Goal: Information Seeking & Learning: Learn about a topic

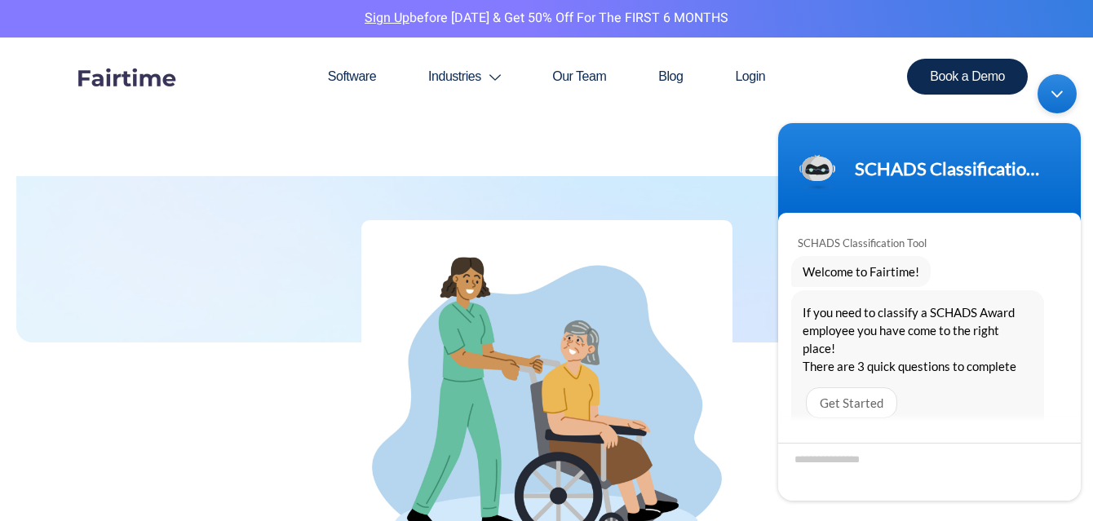
scroll to position [571, 0]
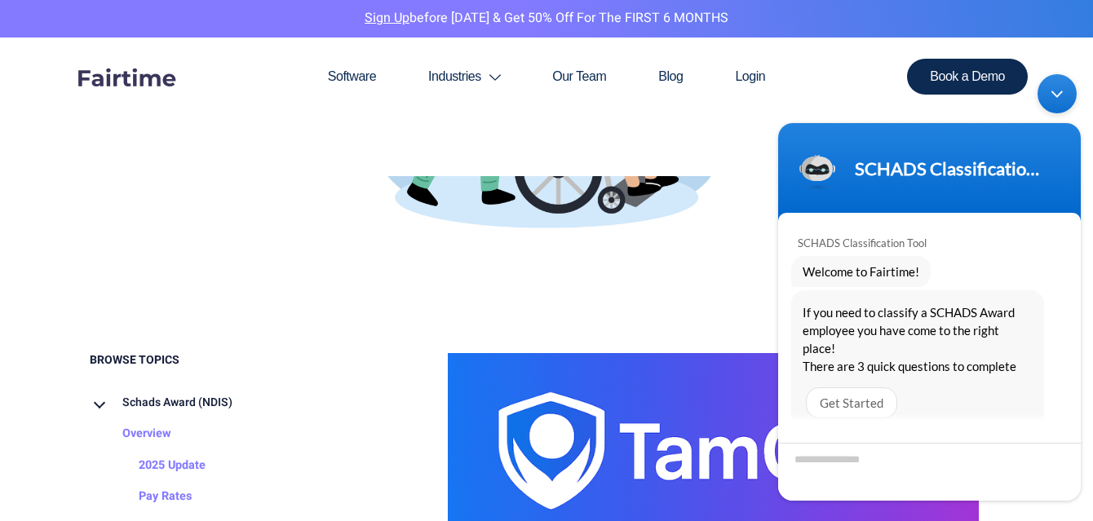
click at [673, 176] on img at bounding box center [546, 79] width 371 height 371
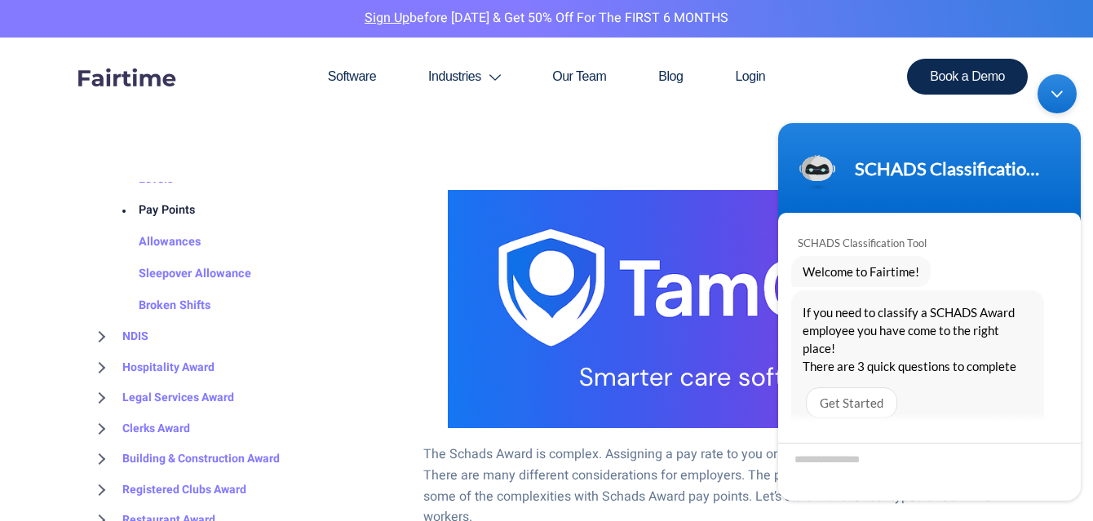
scroll to position [245, 0]
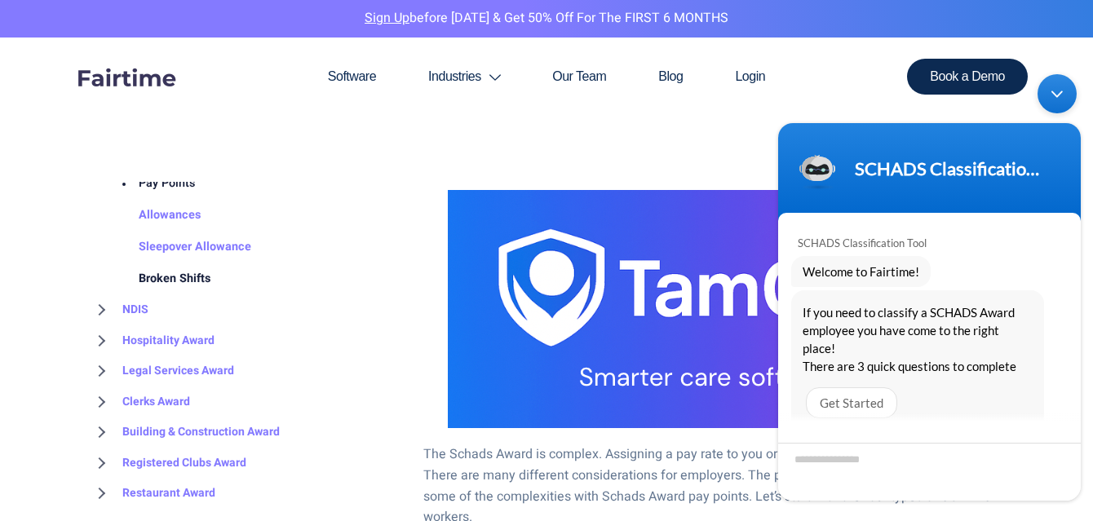
click at [178, 277] on link "Broken Shifts" at bounding box center [158, 280] width 104 height 32
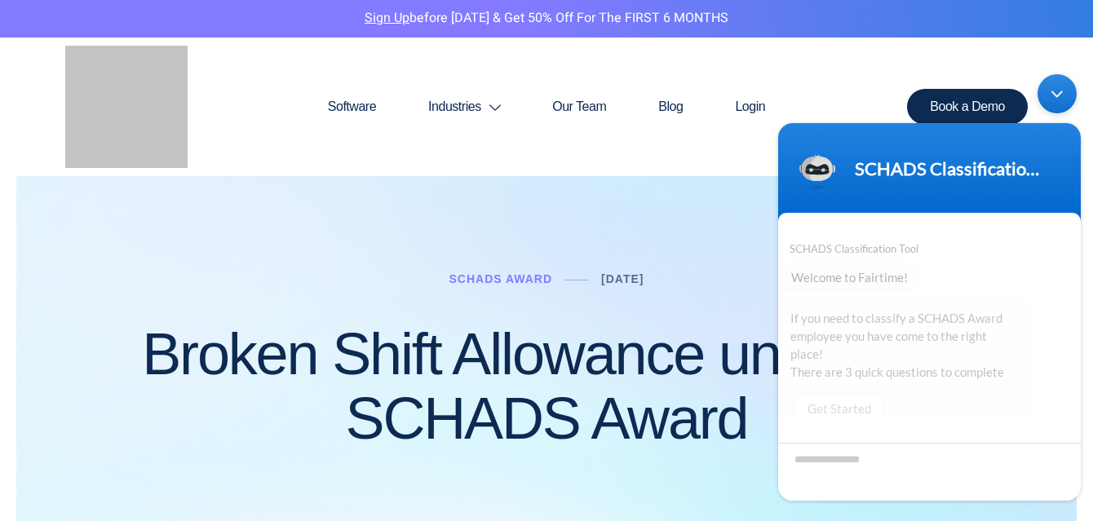
scroll to position [6, 0]
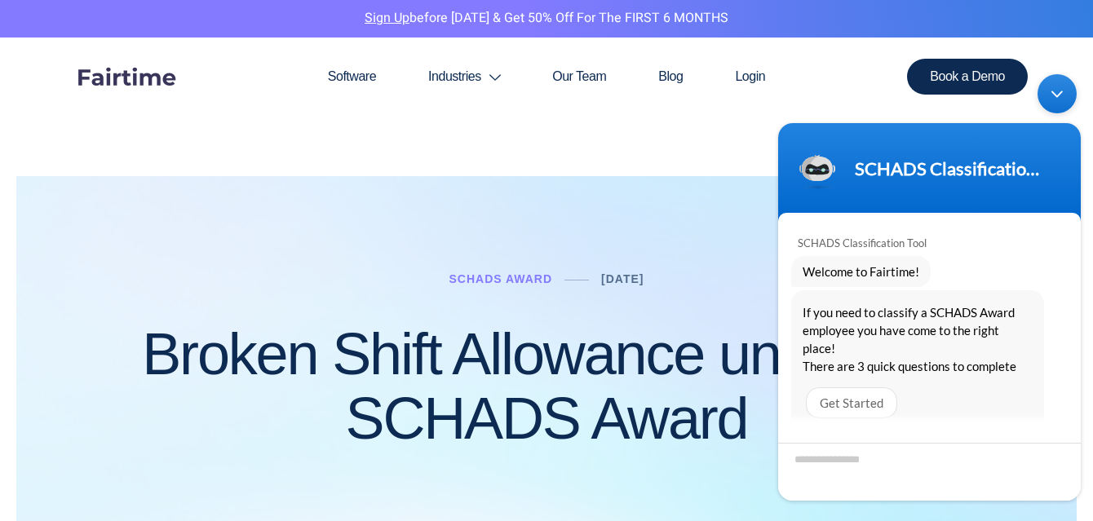
click at [1059, 86] on div "Minimize live chat window" at bounding box center [1057, 92] width 39 height 39
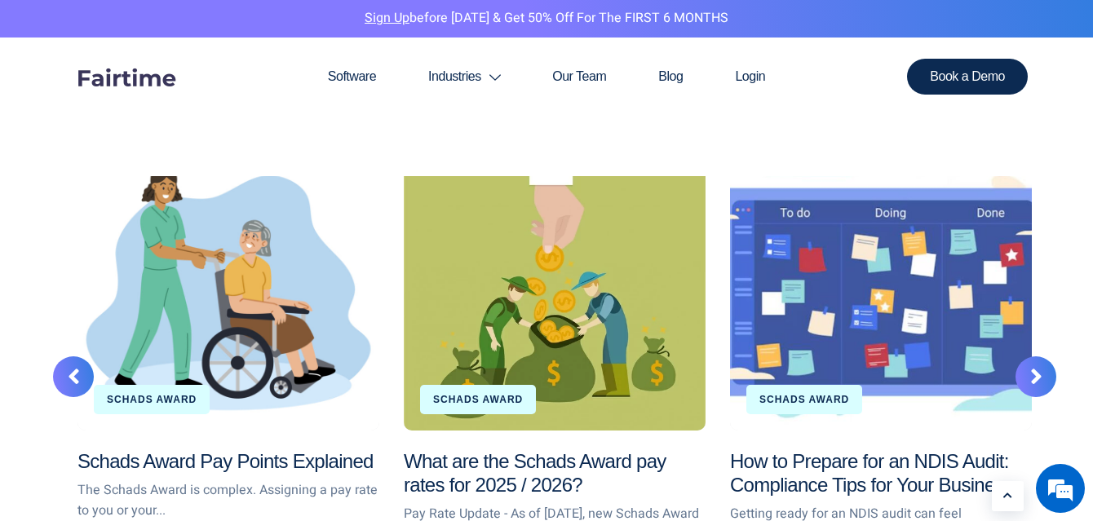
scroll to position [2856, 0]
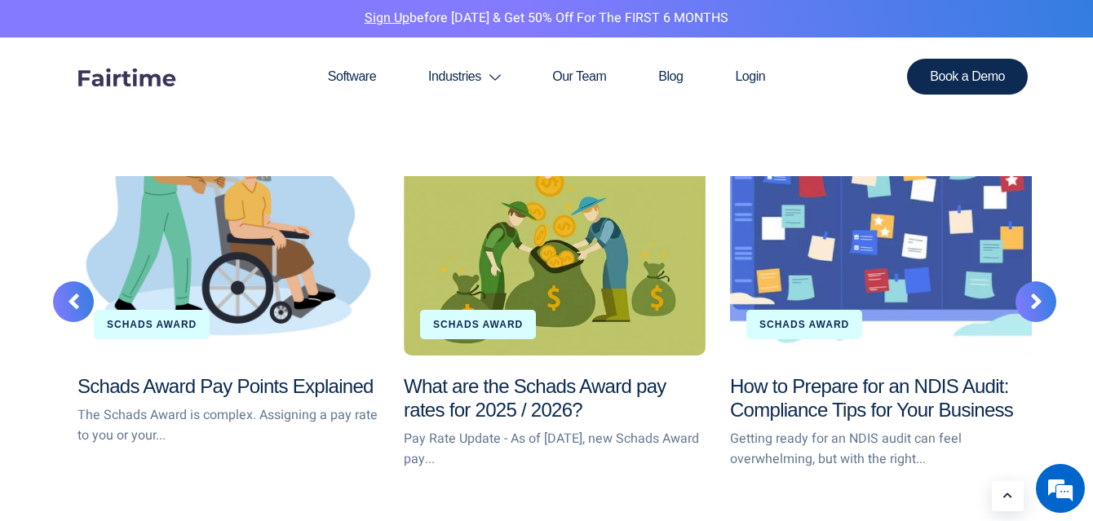
click at [265, 289] on div "Schads Award Pay Points Explained" at bounding box center [229, 214] width 302 height 282
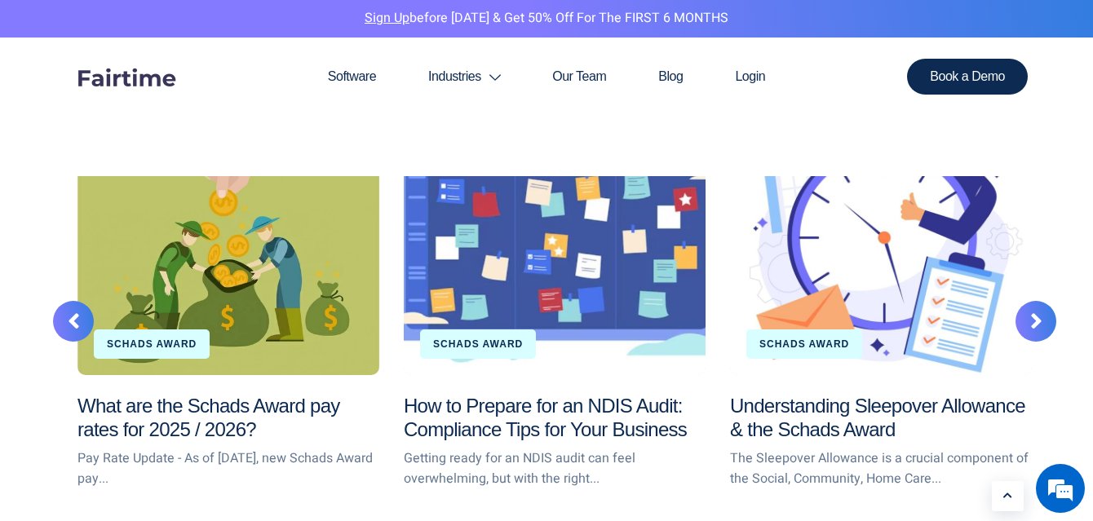
scroll to position [2774, 0]
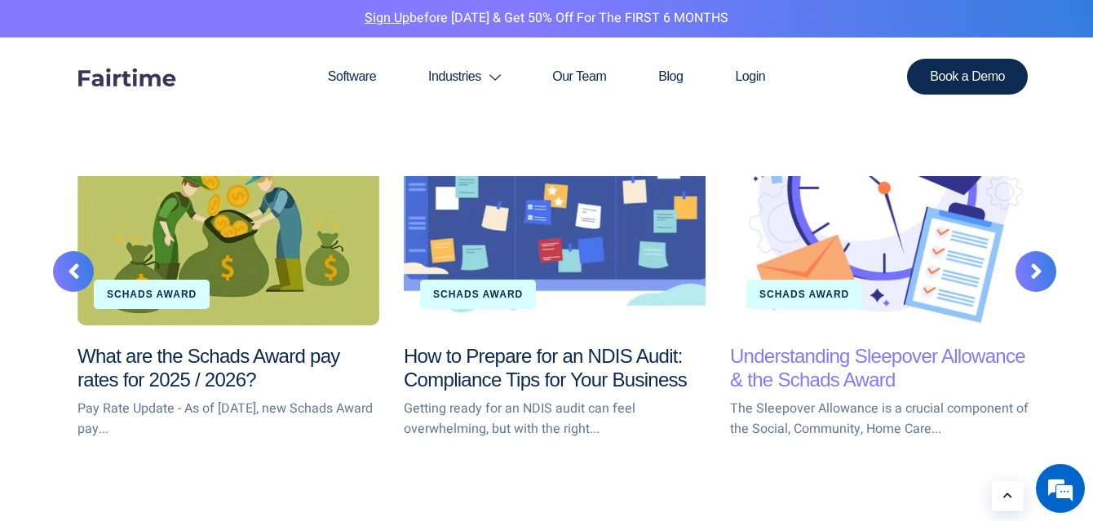
click at [863, 362] on link "Understanding Sleepover Allowance & the Schads Award" at bounding box center [877, 368] width 295 height 46
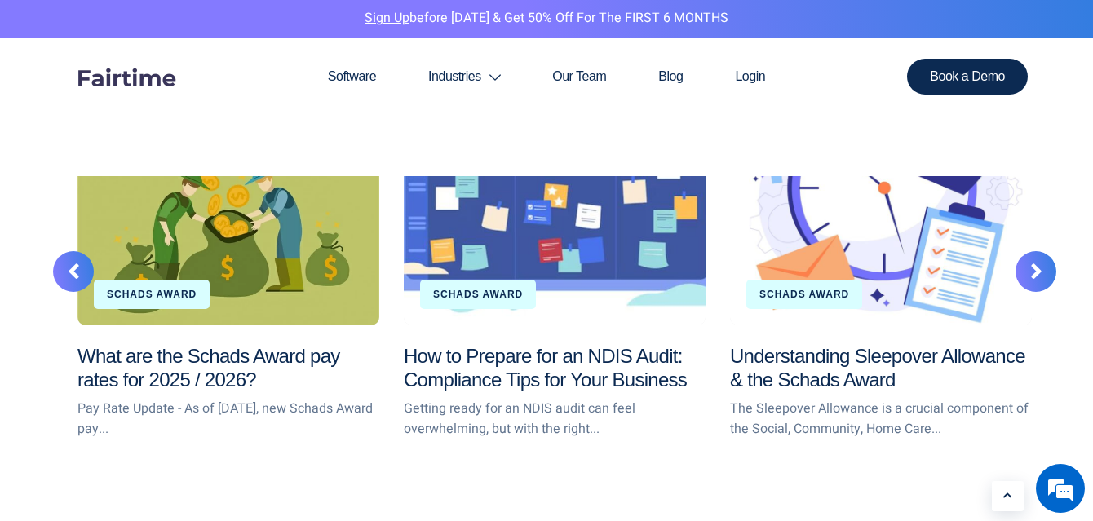
click at [1025, 266] on div at bounding box center [1036, 271] width 41 height 41
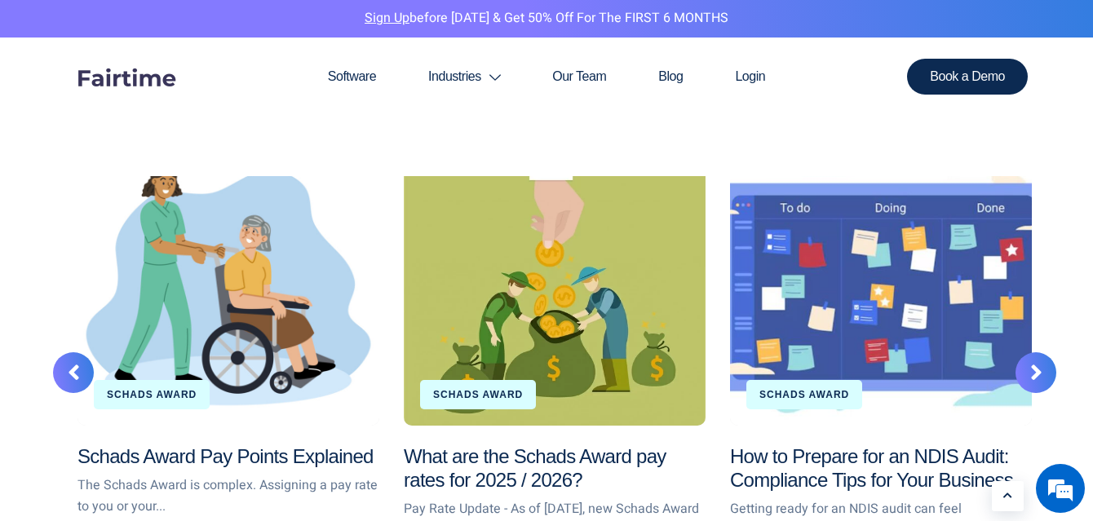
scroll to position [4406, 0]
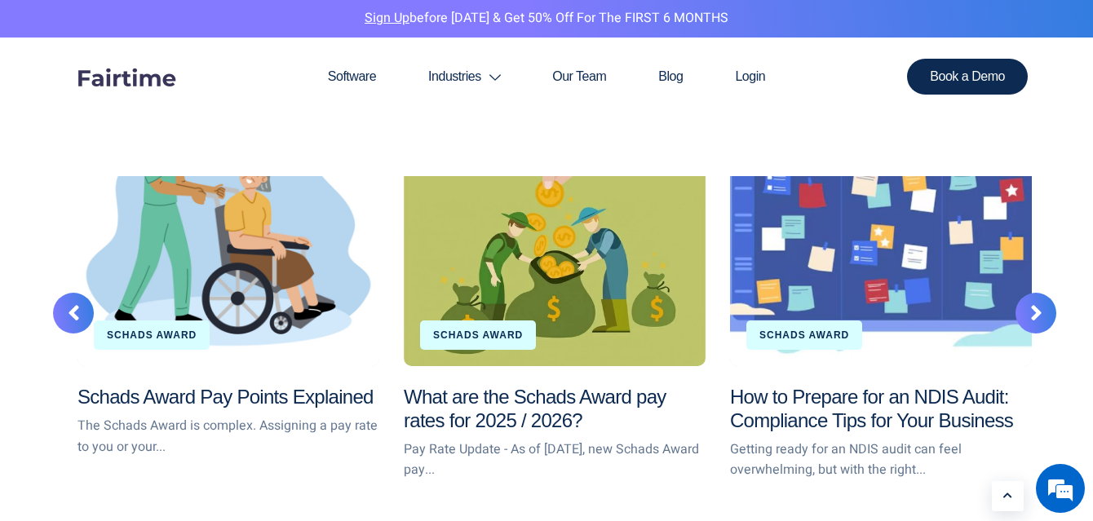
click at [221, 264] on div "Schads Award Pay Points Explained" at bounding box center [229, 225] width 302 height 282
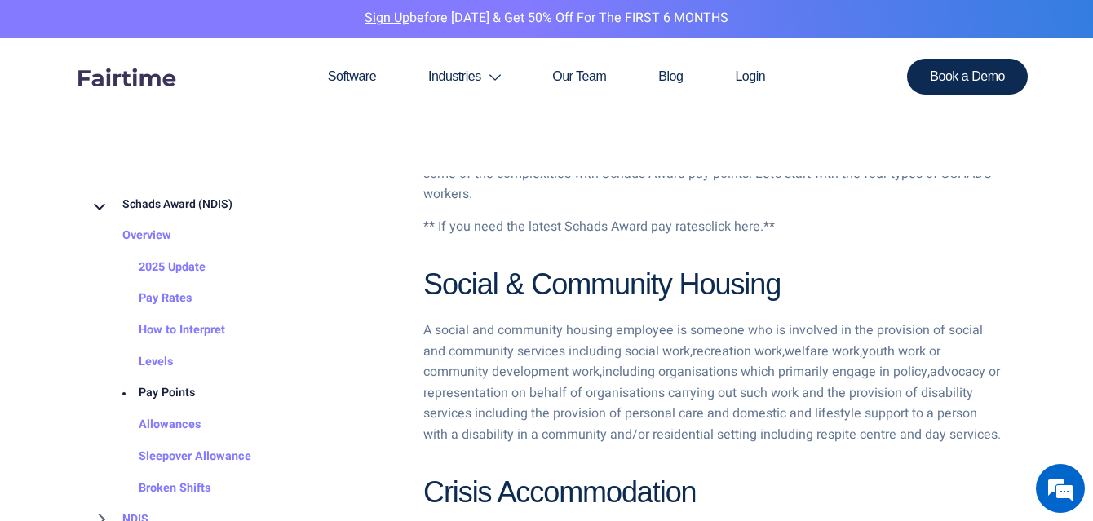
scroll to position [1061, 0]
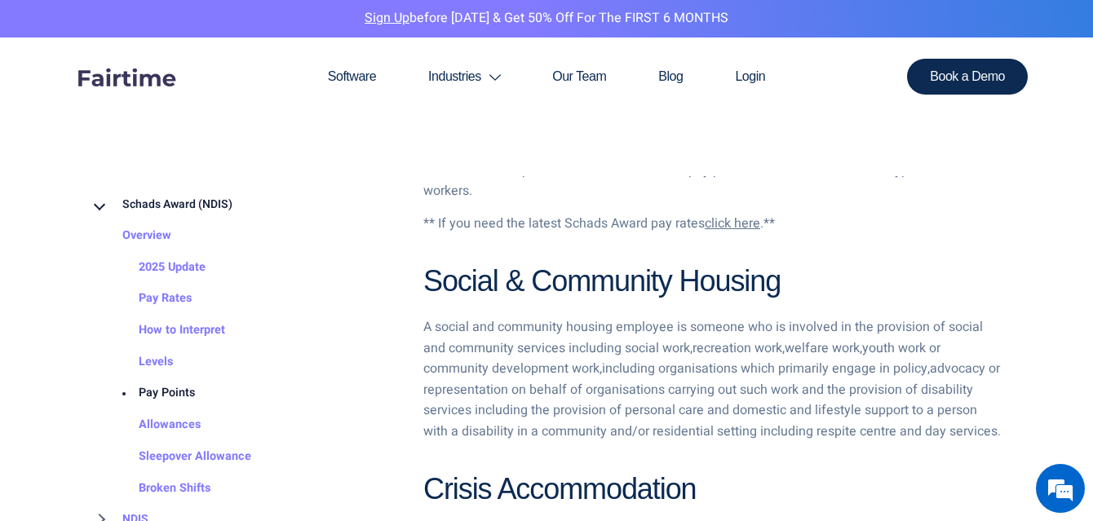
click at [543, 267] on h2 "Social & Community Housing" at bounding box center [713, 282] width 580 height 38
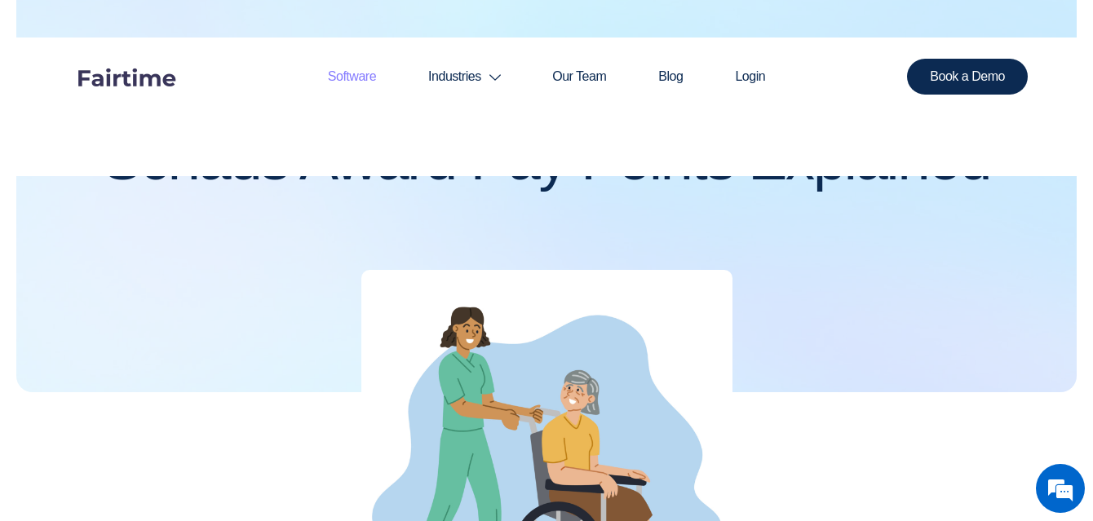
scroll to position [0, 0]
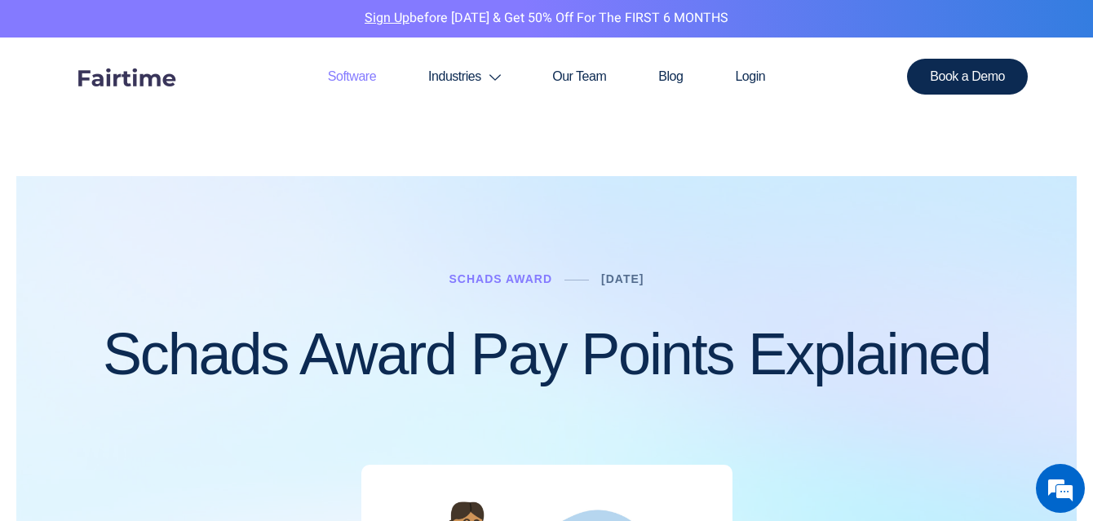
click at [352, 78] on link "Software" at bounding box center [352, 77] width 100 height 78
click at [351, 76] on link "Software" at bounding box center [352, 77] width 100 height 78
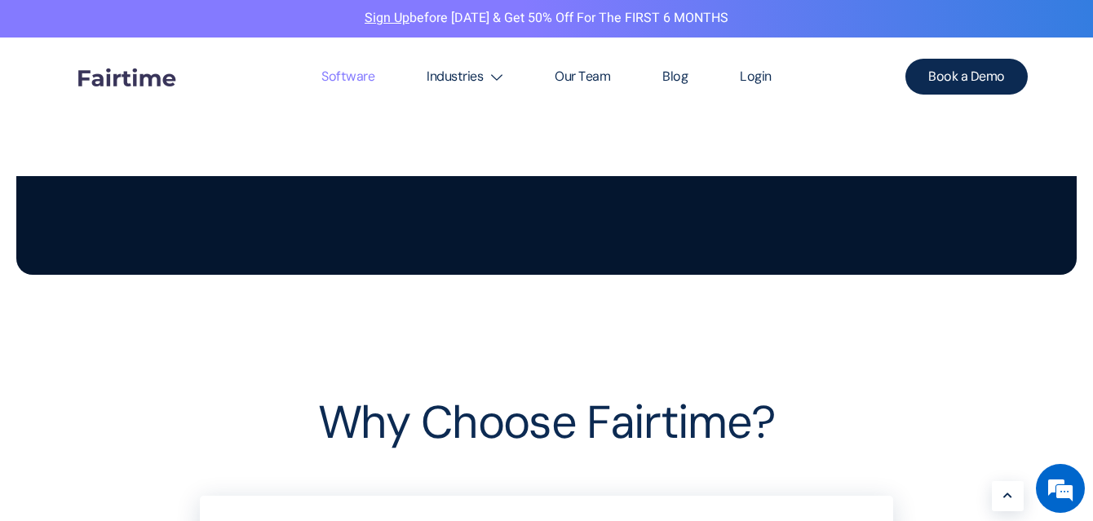
scroll to position [3508, 0]
